Goal: Entertainment & Leisure: Consume media (video, audio)

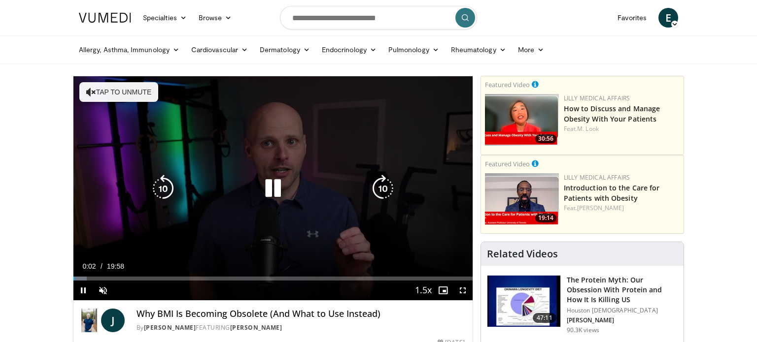
click at [124, 89] on button "Tap to unmute" at bounding box center [118, 92] width 79 height 20
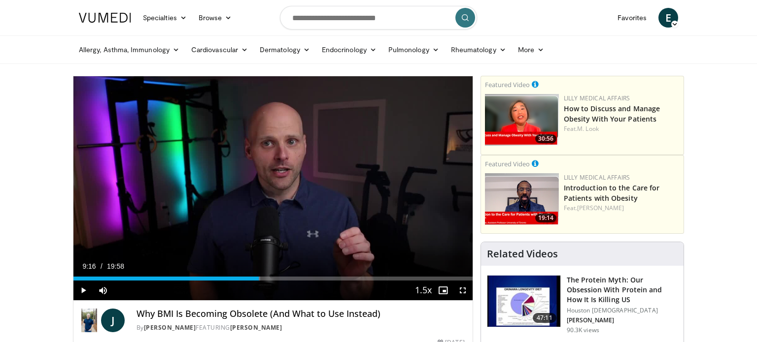
drag, startPoint x: 127, startPoint y: 279, endPoint x: 258, endPoint y: 284, distance: 130.6
click at [258, 284] on div "Current Time 9:16 / Duration 19:58 Play Mute 0% Loaded : 46.79% 09:14 07:34 Str…" at bounding box center [272, 291] width 399 height 20
drag, startPoint x: 261, startPoint y: 278, endPoint x: 370, endPoint y: 282, distance: 109.4
click at [370, 282] on div "Current Time 11:24 / Duration 19:58 Play Mute 0% Loaded : 0.00% 12:28 13:54 Str…" at bounding box center [272, 291] width 399 height 20
drag, startPoint x: 373, startPoint y: 282, endPoint x: 404, endPoint y: 282, distance: 30.1
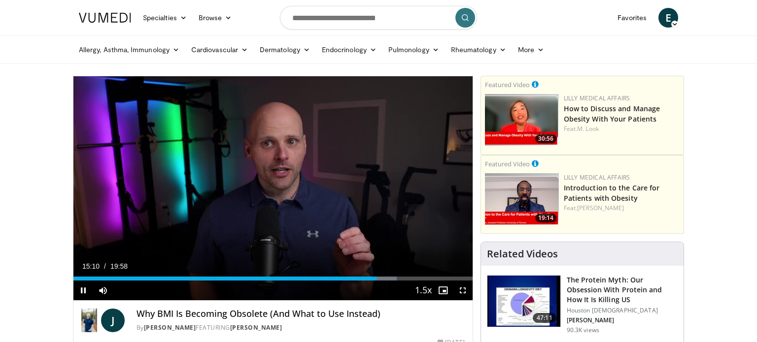
click at [404, 282] on div "Video Player" at bounding box center [263, 291] width 301 height 20
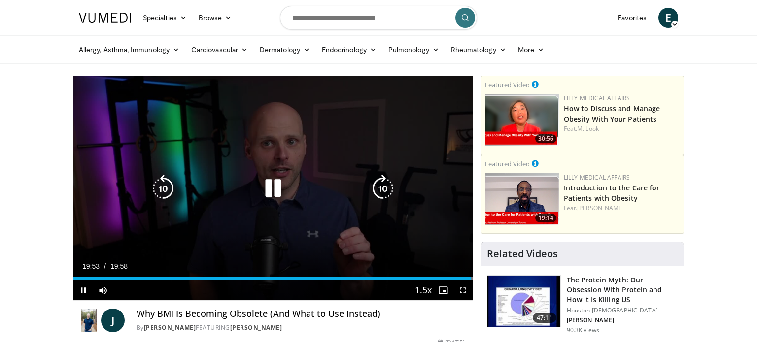
click at [269, 191] on icon "Video Player" at bounding box center [273, 189] width 28 height 28
